Goal: Navigation & Orientation: Go to known website

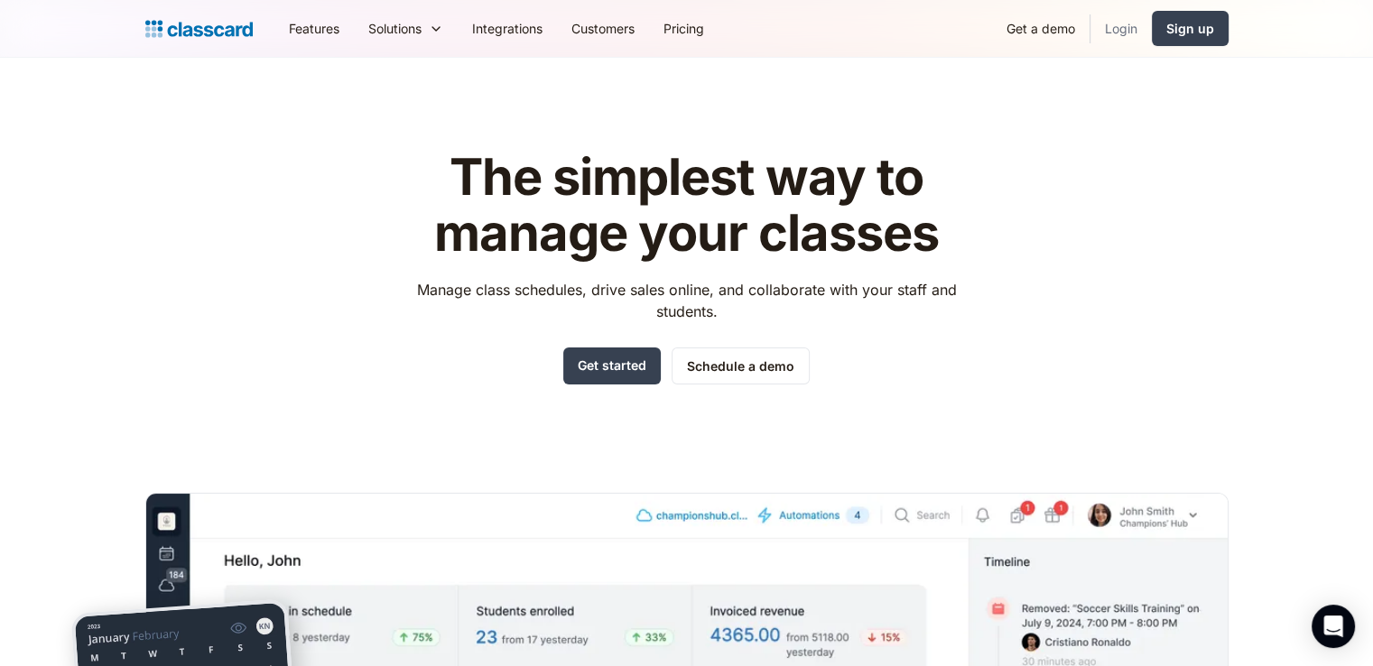
click at [1138, 19] on link "Login" at bounding box center [1121, 28] width 61 height 41
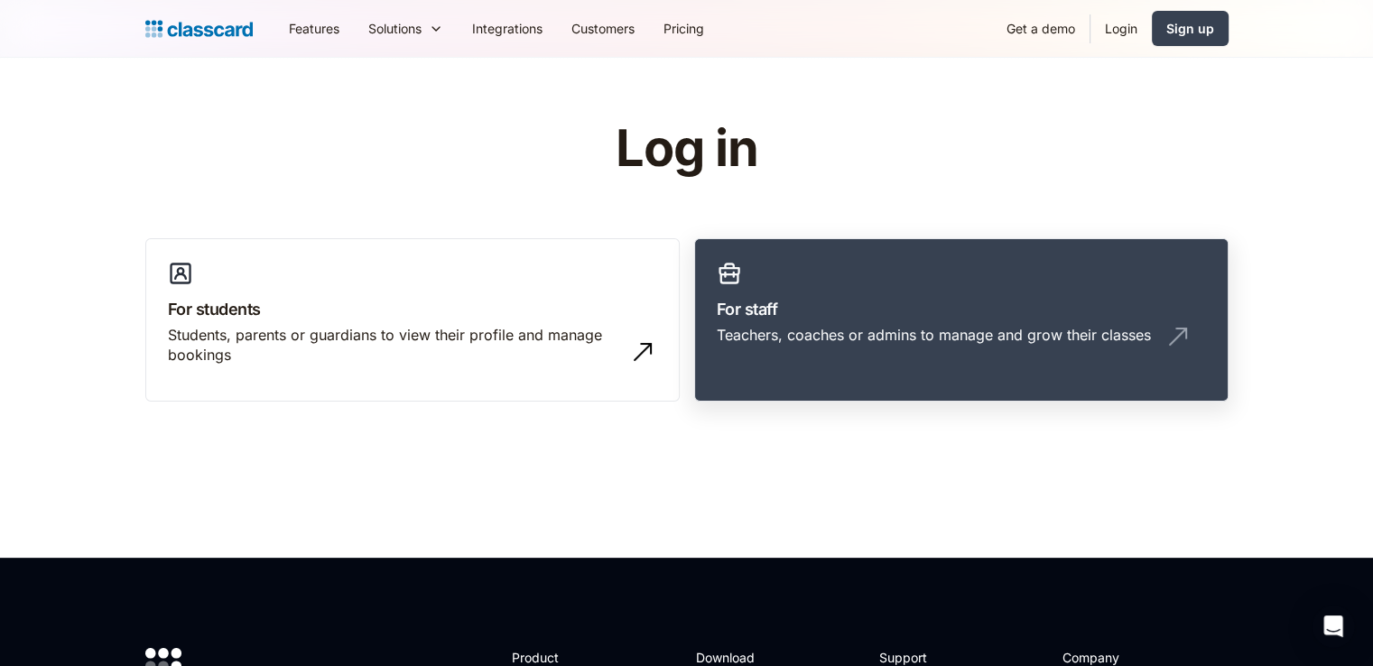
click at [939, 340] on div "Teachers, coaches or admins to manage and grow their classes" at bounding box center [934, 335] width 434 height 20
